Goal: Answer question/provide support

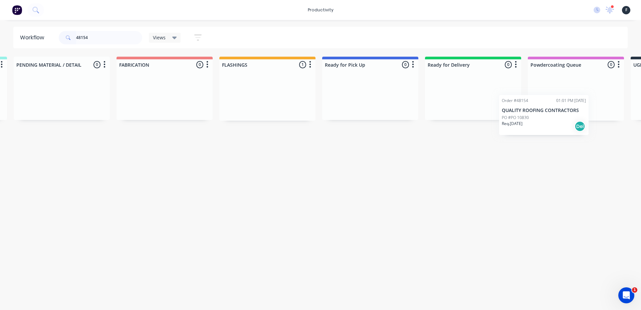
scroll to position [0, 210]
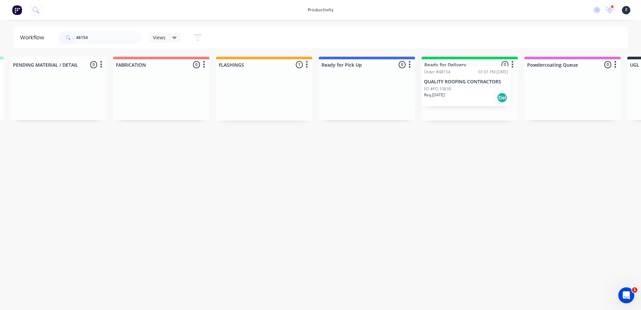
drag, startPoint x: 469, startPoint y: 96, endPoint x: 463, endPoint y: 87, distance: 11.1
click at [463, 87] on div "Submitted 0 Sort By Created date Required date Order number Customer name Most …" at bounding box center [341, 89] width 1113 height 64
type input "48154"
click at [469, 96] on div "PO #PO 10830" at bounding box center [470, 98] width 84 height 6
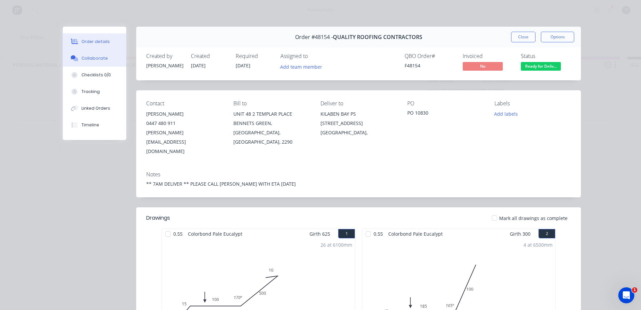
click at [93, 58] on div "Collaborate" at bounding box center [94, 58] width 26 height 6
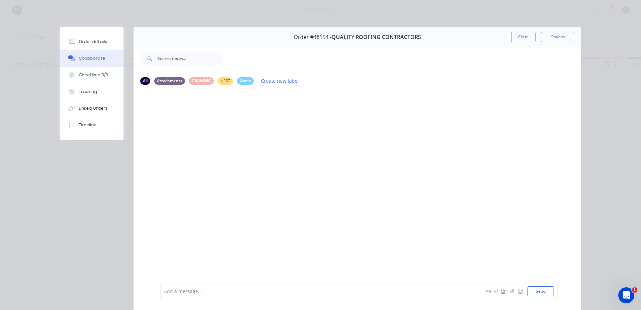
click at [309, 291] on div at bounding box center [310, 291] width 292 height 7
click at [521, 36] on button "Close" at bounding box center [523, 37] width 24 height 11
